Goal: Find contact information: Find contact information

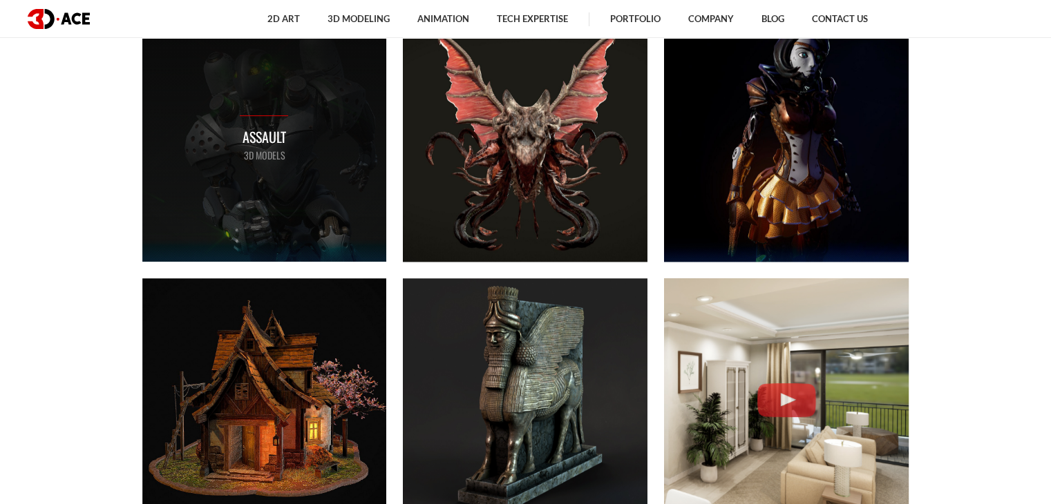
scroll to position [622, 0]
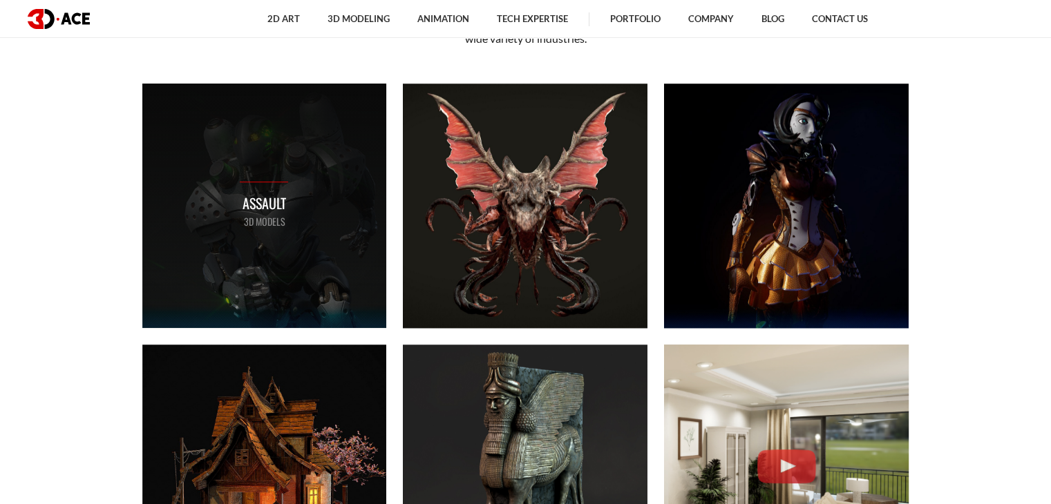
click at [348, 149] on div "Assault 3D MODELS" at bounding box center [264, 206] width 245 height 245
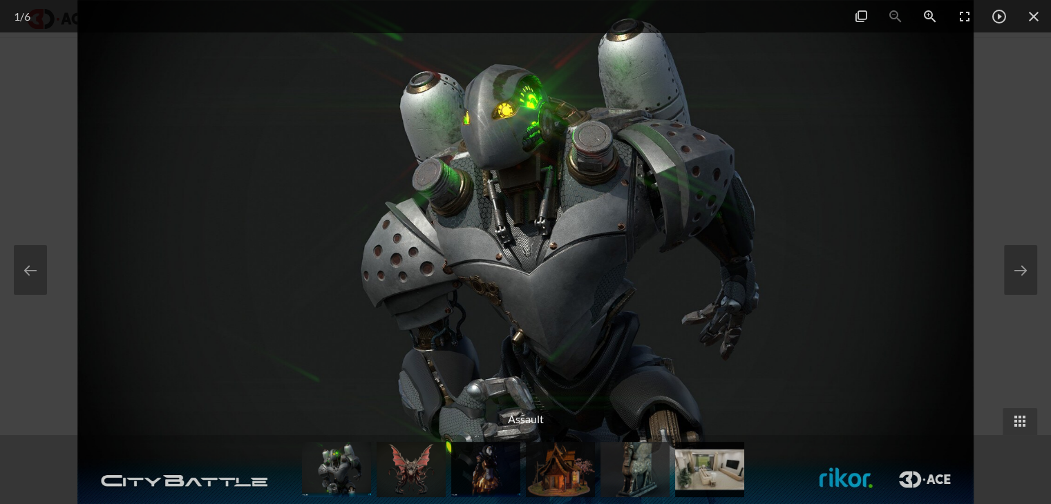
scroll to position [622, 0]
click at [1038, 21] on span at bounding box center [1033, 16] width 35 height 32
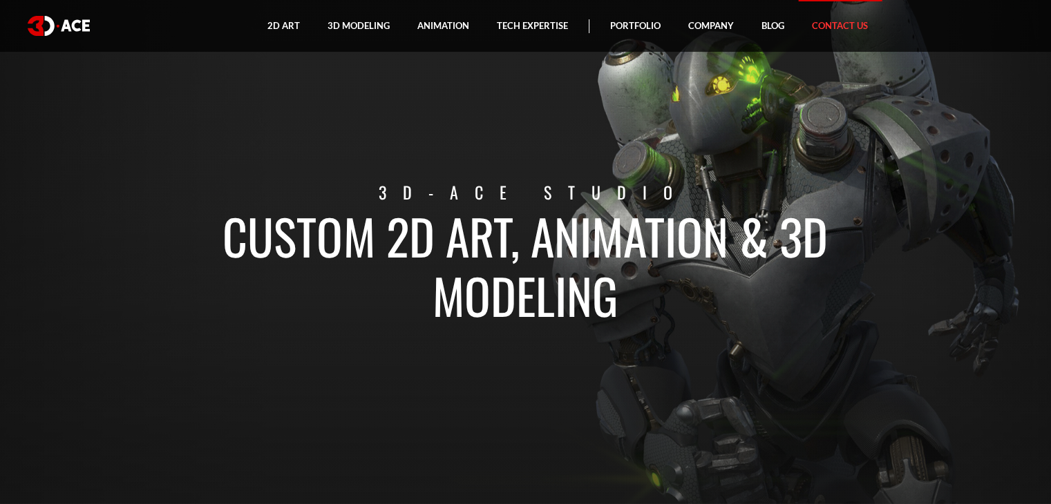
click at [832, 23] on link "Contact Us" at bounding box center [840, 26] width 84 height 52
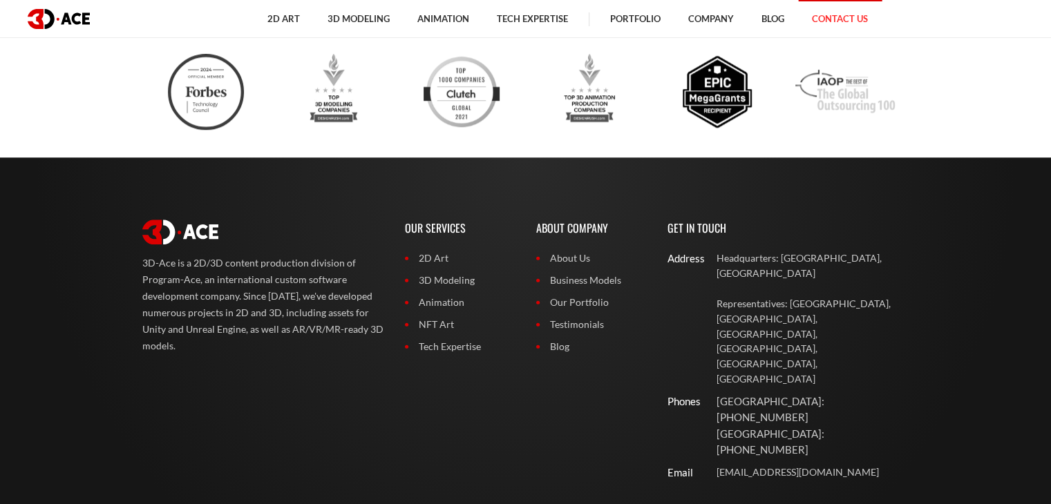
scroll to position [1105, 0]
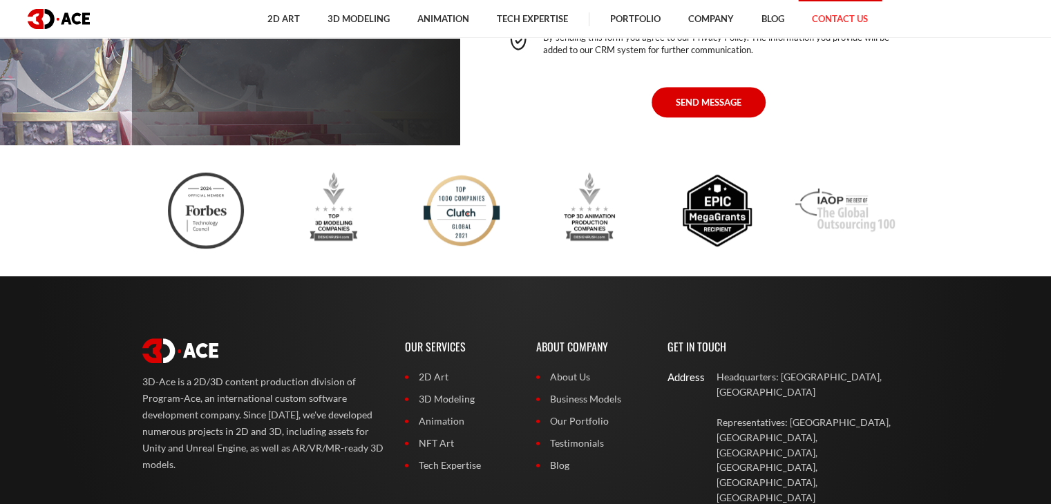
scroll to position [967, 0]
